Goal: Task Accomplishment & Management: Manage account settings

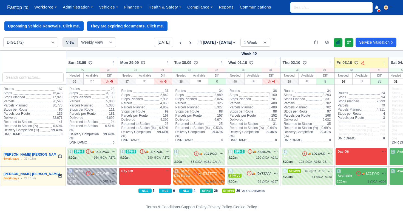
click at [336, 42] on icon at bounding box center [338, 42] width 4 height 4
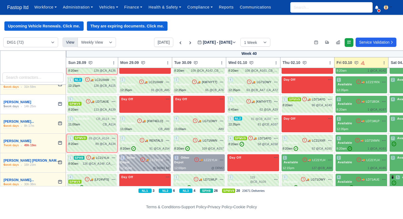
scroll to position [55, 0]
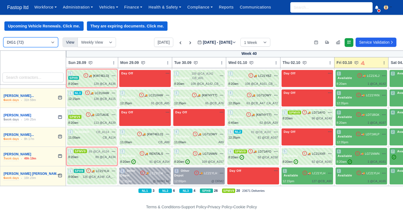
click at [49, 43] on select "DIG1 (72) DRM2 (0)" at bounding box center [30, 42] width 55 height 10
select select "5"
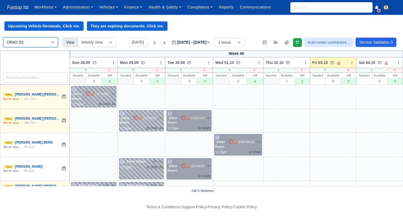
click at [43, 41] on select "DIG1 (72) DRM2 (0)" at bounding box center [30, 42] width 55 height 10
select select "1"
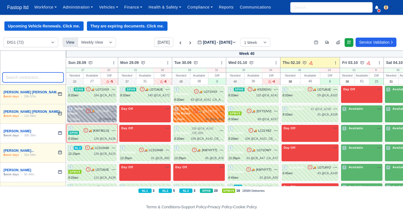
click at [36, 77] on input "search" at bounding box center [32, 77] width 61 height 10
type input "[PERSON_NAME]"
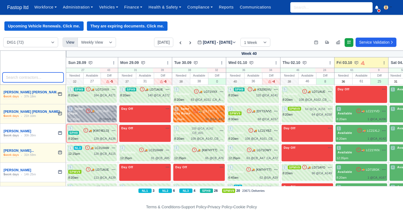
drag, startPoint x: 51, startPoint y: 75, endPoint x: 50, endPoint y: 77, distance: 3.1
click at [51, 75] on input "search" at bounding box center [32, 77] width 61 height 10
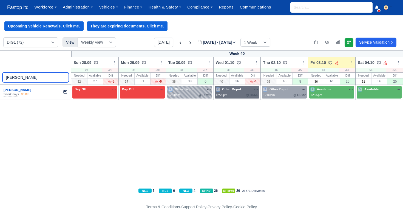
type input "[PERSON_NAME]"
click at [234, 90] on span "Other Depot" at bounding box center [231, 89] width 21 height 4
select select "Other Depot"
select select "5"
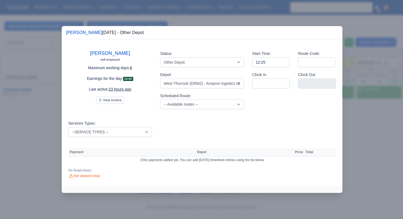
drag, startPoint x: 357, startPoint y: 118, endPoint x: 353, endPoint y: 115, distance: 5.4
click at [357, 118] on div at bounding box center [201, 109] width 403 height 219
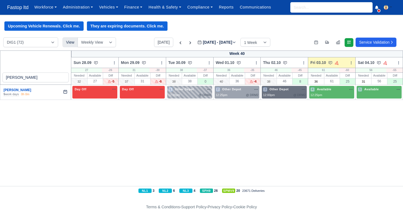
click at [295, 95] on div "@ DRM2" at bounding box center [299, 95] width 12 height 5
select select "Other Depot"
select select "5"
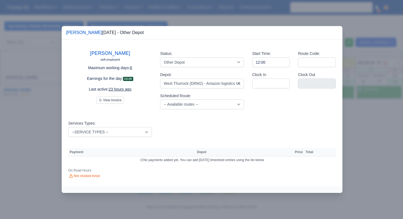
click at [359, 126] on div at bounding box center [201, 109] width 403 height 219
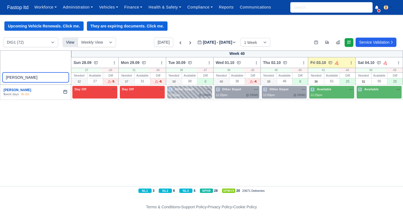
drag, startPoint x: 36, startPoint y: 82, endPoint x: 4, endPoint y: 78, distance: 32.4
click at [5, 78] on input "[PERSON_NAME]" at bounding box center [35, 77] width 67 height 10
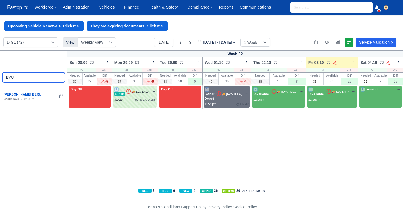
type input "EYU"
click at [225, 98] on div "1 Other Depot 🚚 [KW74ELO]" at bounding box center [227, 94] width 44 height 14
select select "Other Depot"
select select "5"
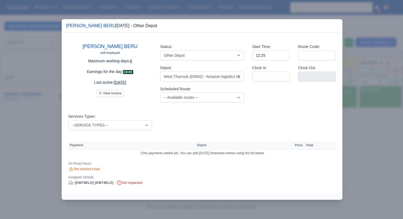
drag, startPoint x: 362, startPoint y: 135, endPoint x: 359, endPoint y: 130, distance: 4.9
click at [362, 134] on div at bounding box center [201, 109] width 403 height 219
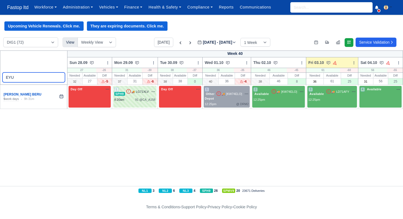
click at [60, 78] on input "EYU" at bounding box center [33, 77] width 62 height 10
click at [59, 78] on input "EYU" at bounding box center [33, 77] width 62 height 10
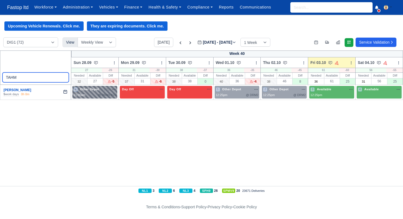
type input "TAHM"
click at [95, 98] on div "4 Other Depot A22" at bounding box center [94, 92] width 45 height 13
select select "Other Depot"
select select "5"
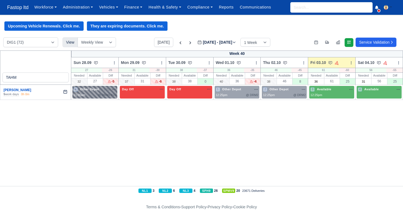
select select "5"
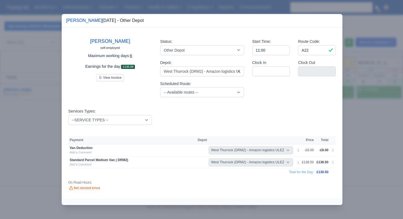
click at [352, 148] on div at bounding box center [201, 109] width 403 height 219
